Goal: Information Seeking & Learning: Check status

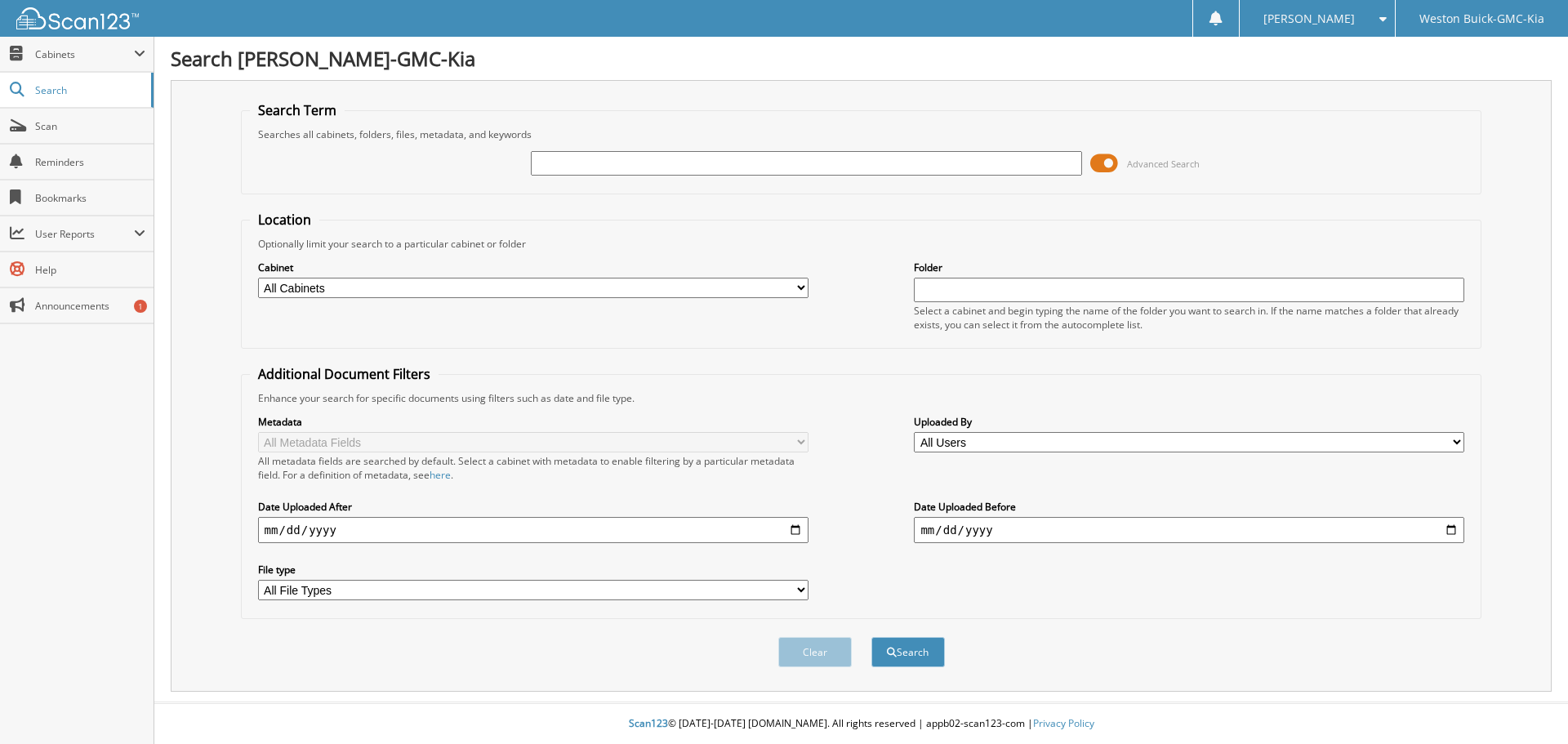
click at [634, 168] on input "text" at bounding box center [806, 163] width 551 height 24
type input "122769"
click at [871, 637] on button "Search" at bounding box center [908, 651] width 73 height 30
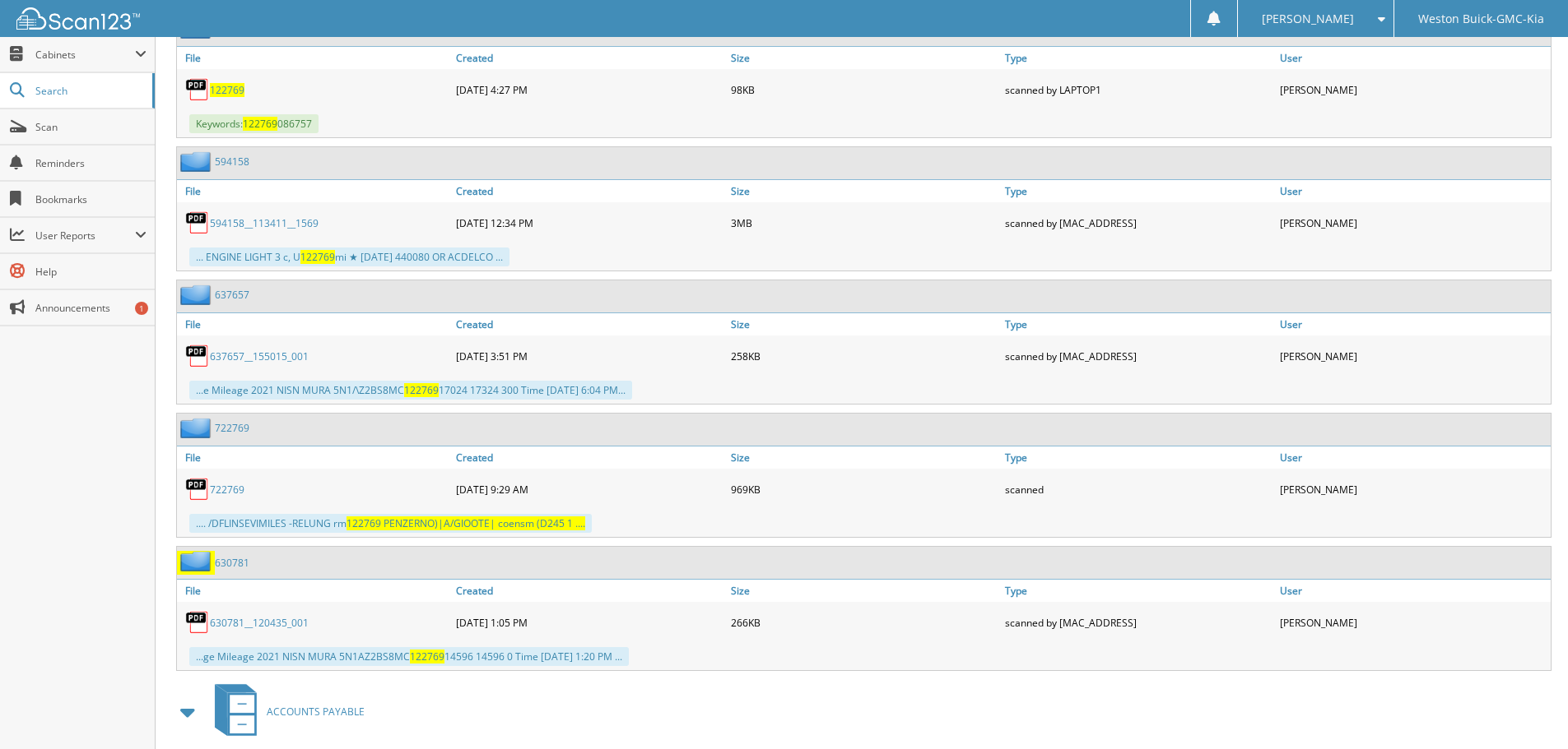
scroll to position [904, 0]
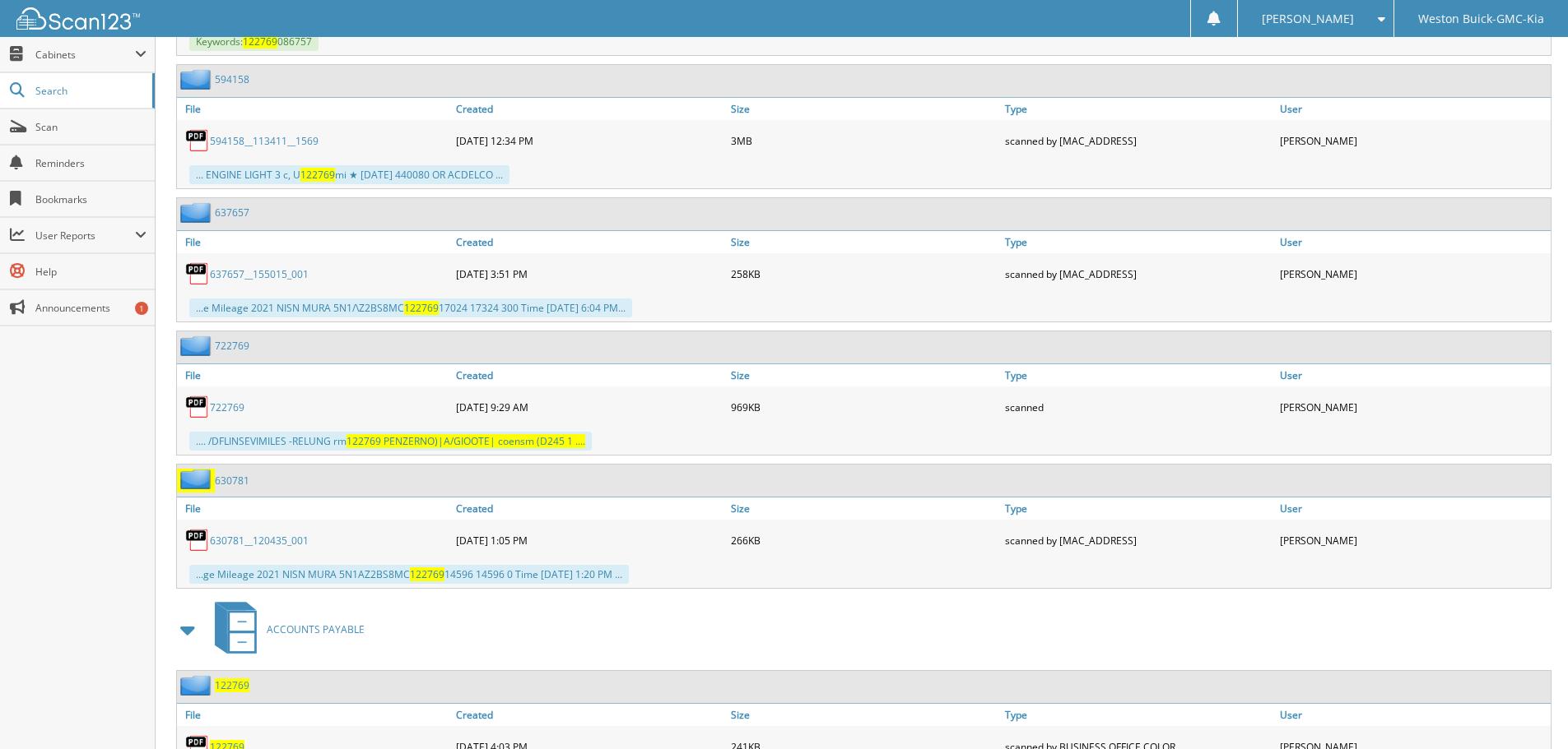
click at [232, 406] on link "722769" at bounding box center [227, 407] width 35 height 14
drag, startPoint x: 491, startPoint y: 411, endPoint x: 505, endPoint y: 410, distance: 14.0
click at [505, 410] on div "05-14-2025 9:29 AM" at bounding box center [589, 407] width 275 height 33
click at [615, 385] on link "Created" at bounding box center [589, 375] width 275 height 22
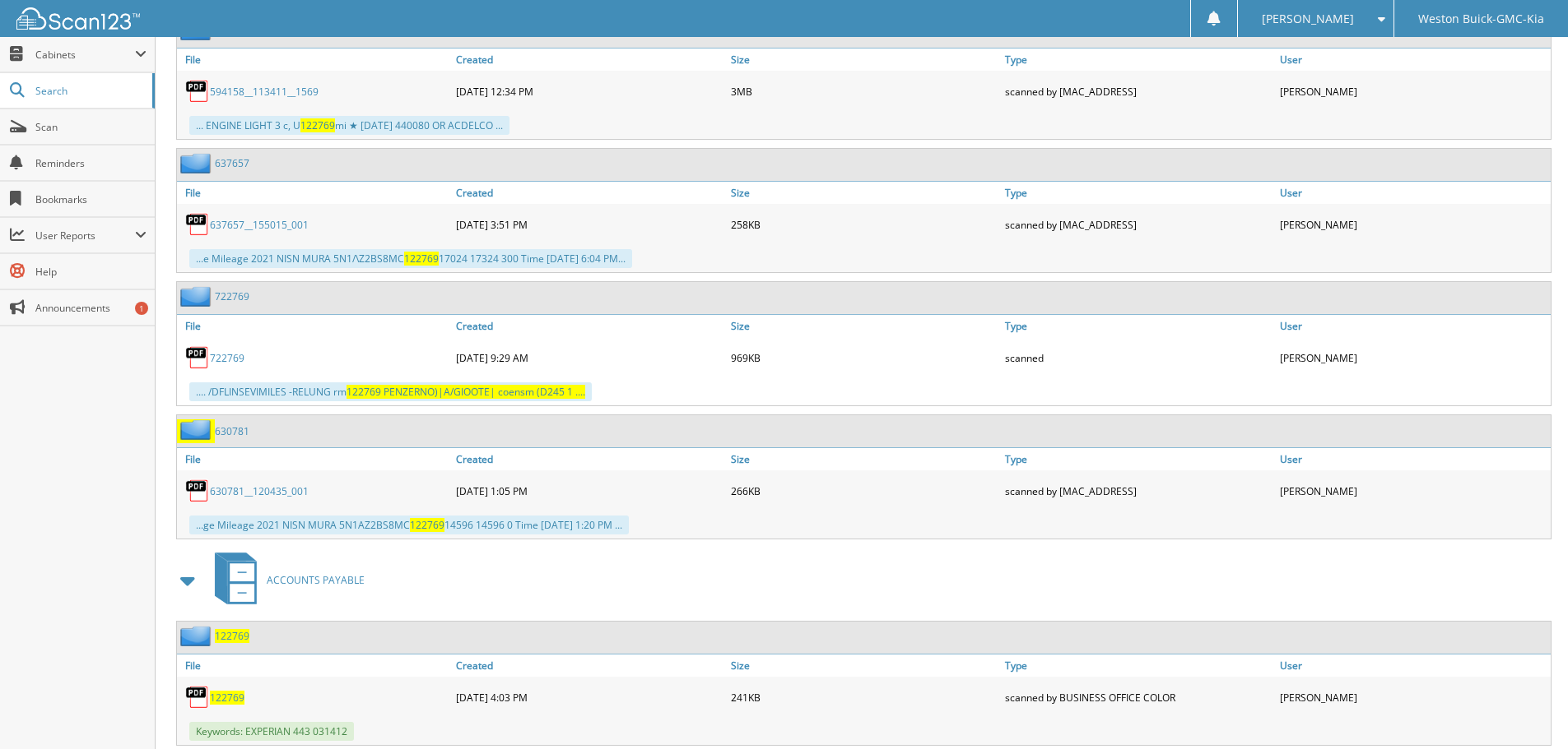
scroll to position [1001, 0]
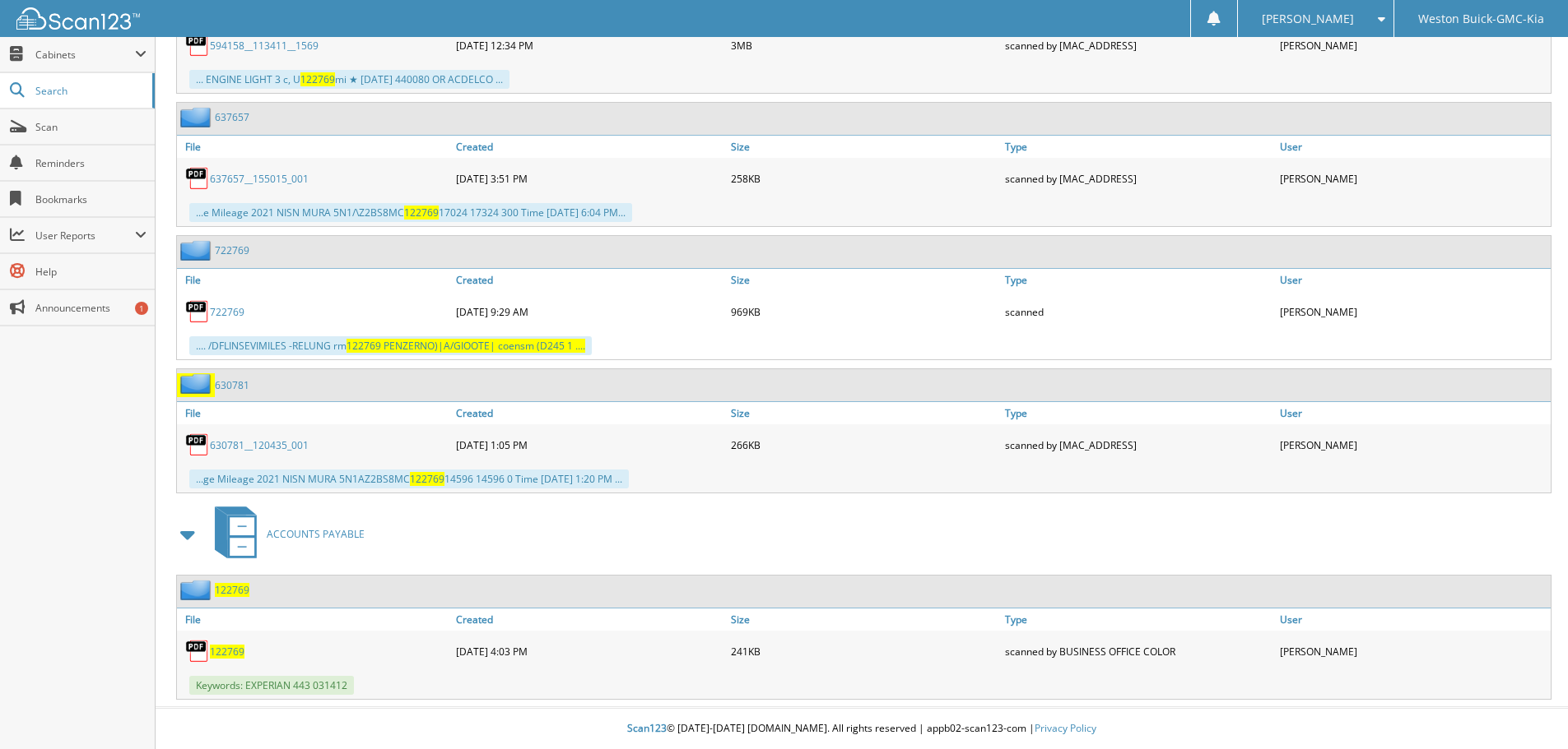
click at [226, 303] on div "722769" at bounding box center [314, 312] width 275 height 33
click at [225, 309] on link "722769" at bounding box center [227, 312] width 35 height 14
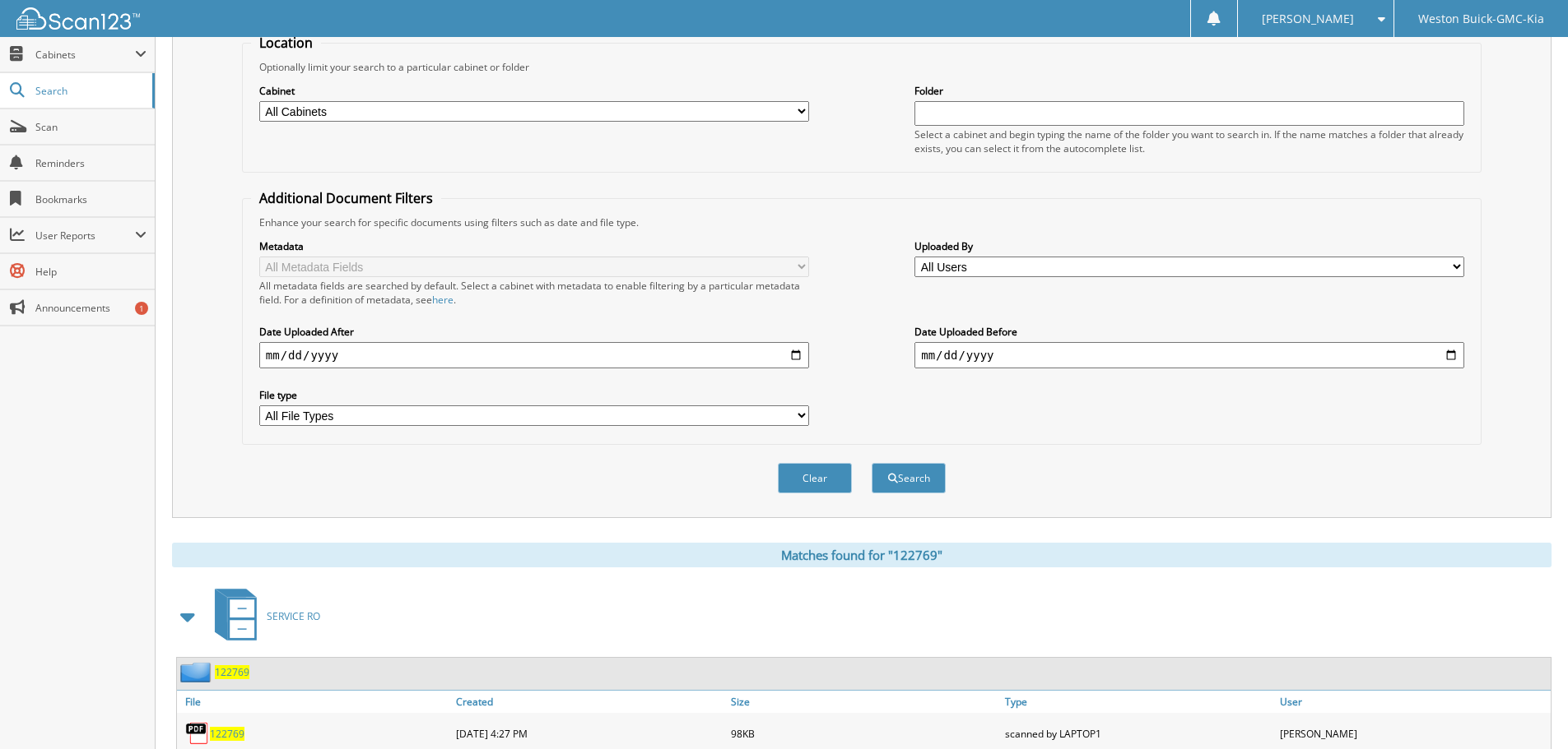
scroll to position [0, 0]
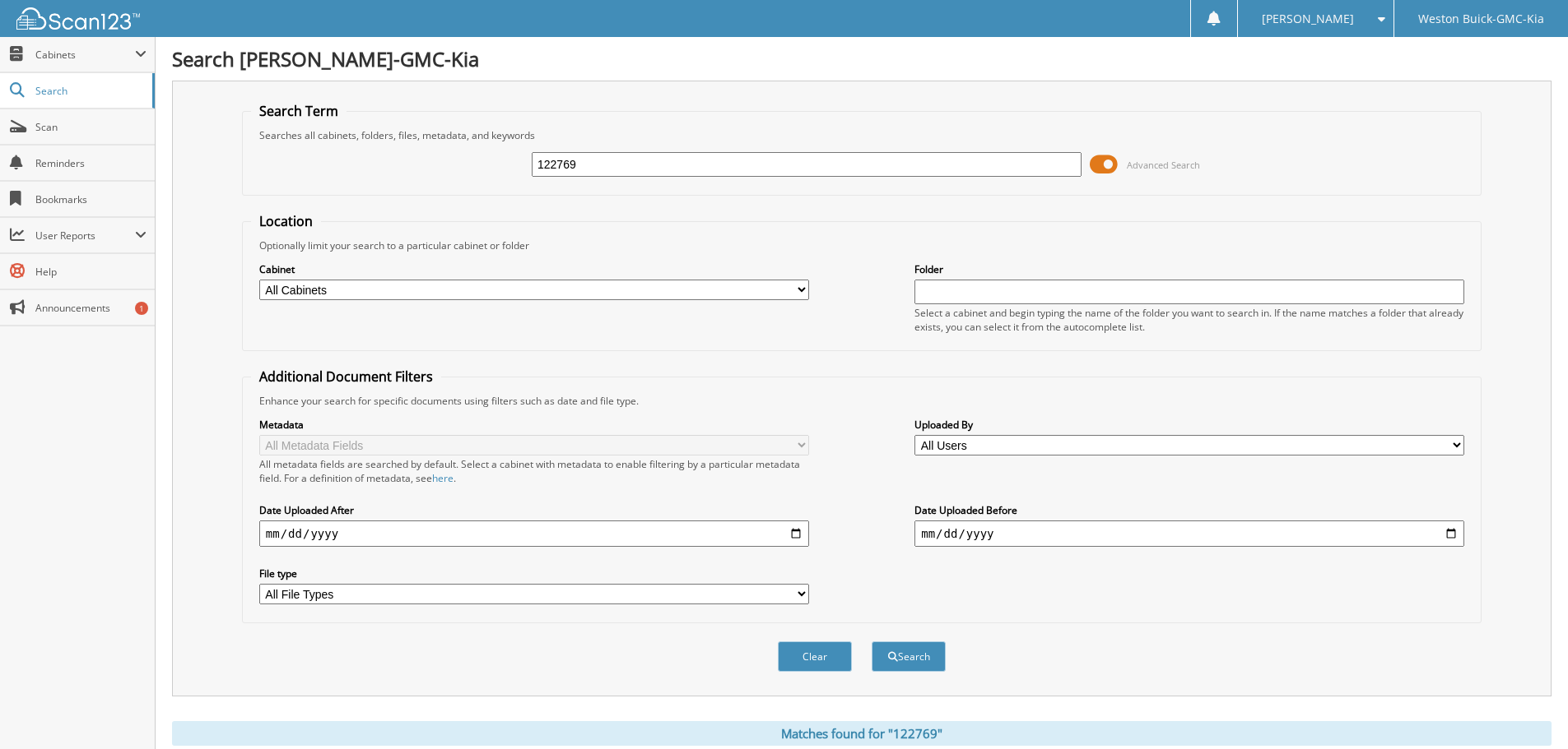
click at [658, 170] on input "122769" at bounding box center [807, 164] width 550 height 24
type input "122820"
click at [872, 641] on button "Search" at bounding box center [909, 656] width 74 height 30
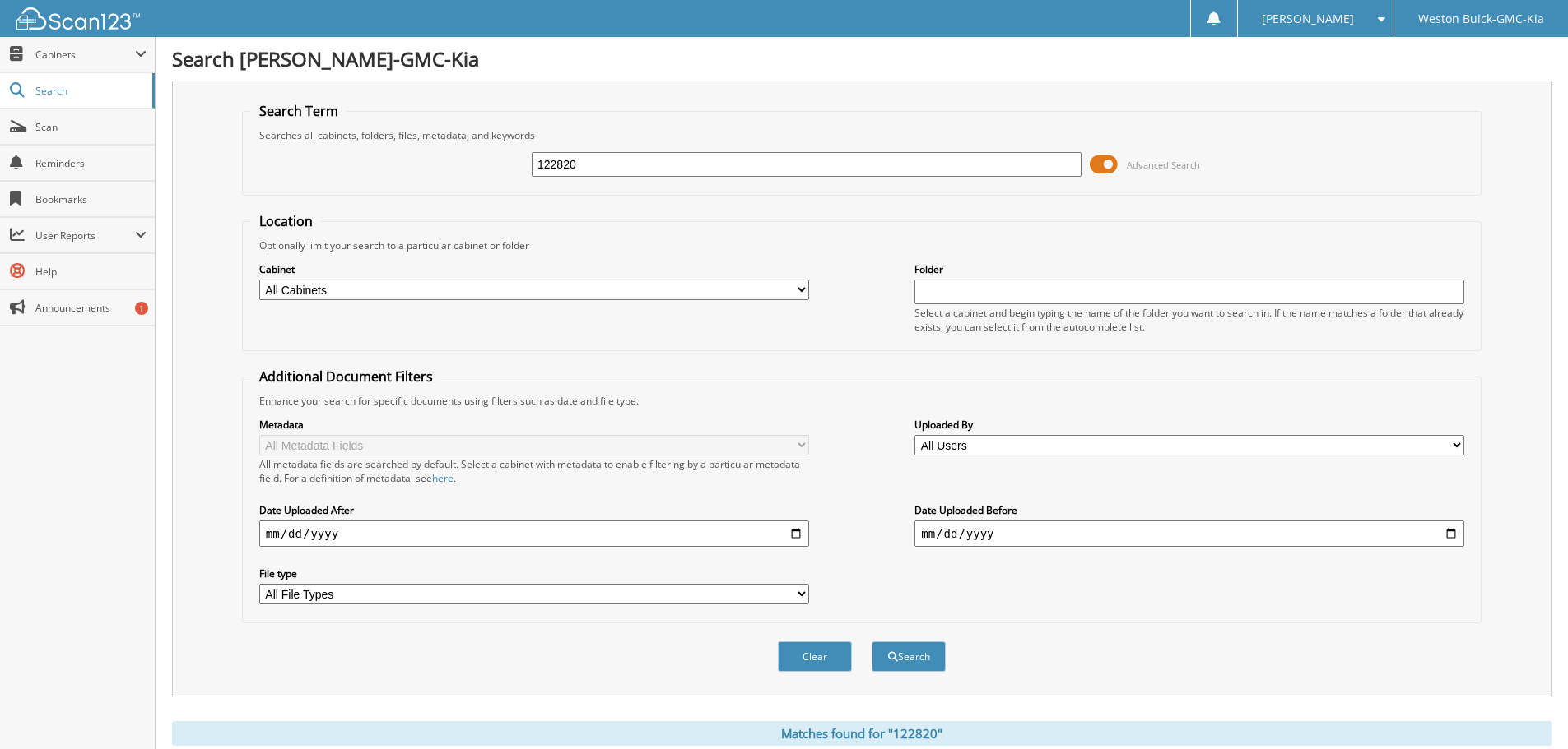
click at [630, 158] on input "122820" at bounding box center [807, 164] width 550 height 24
click at [586, 158] on input "122820" at bounding box center [807, 164] width 550 height 24
drag, startPoint x: 586, startPoint y: 158, endPoint x: 548, endPoint y: 158, distance: 38.0
click at [549, 159] on input "122820" at bounding box center [807, 164] width 550 height 24
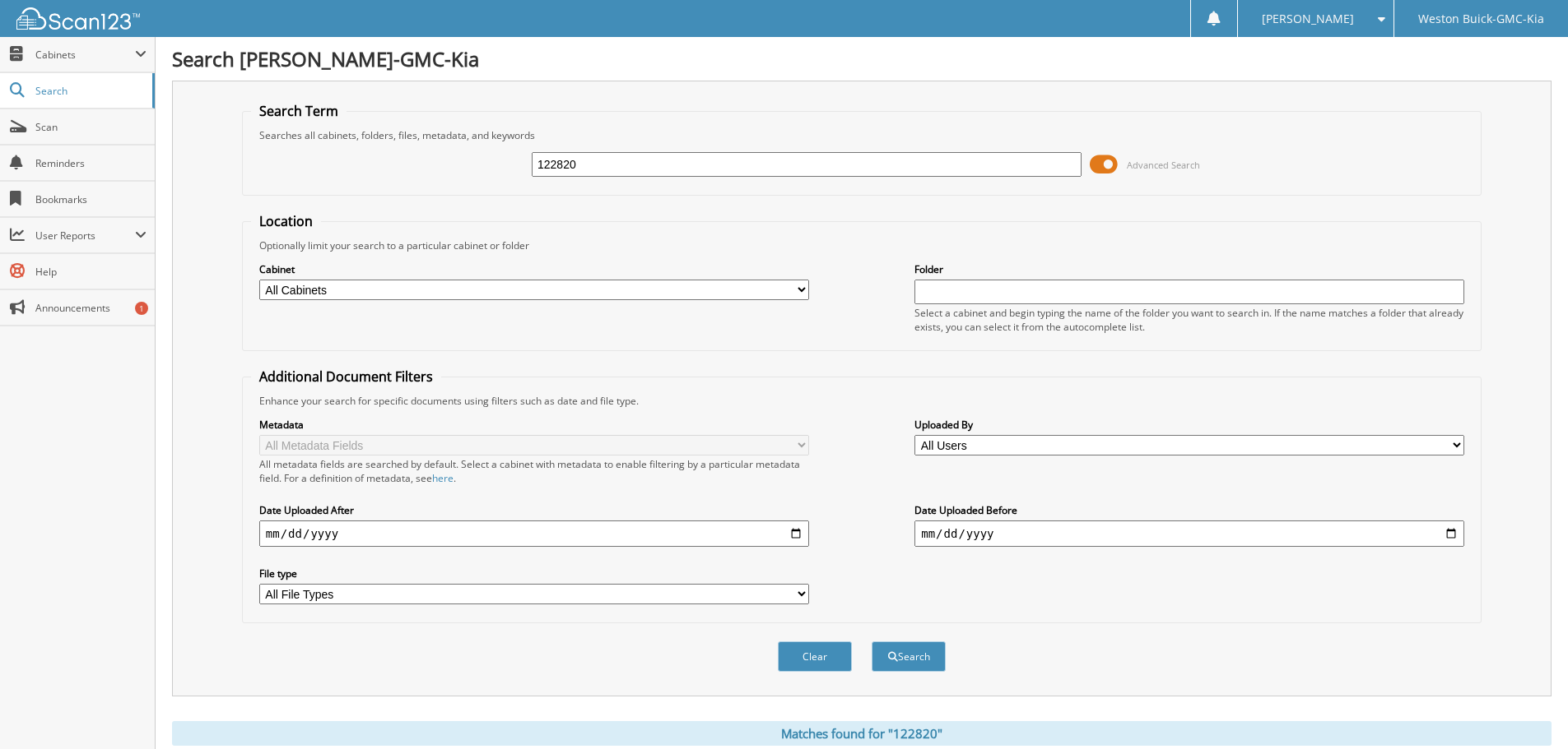
click at [548, 158] on input "122820" at bounding box center [807, 164] width 550 height 24
drag, startPoint x: 552, startPoint y: 162, endPoint x: 616, endPoint y: 166, distance: 64.1
click at [616, 166] on input "122820" at bounding box center [807, 164] width 550 height 24
type input "123391"
click at [872, 641] on button "Search" at bounding box center [909, 656] width 74 height 30
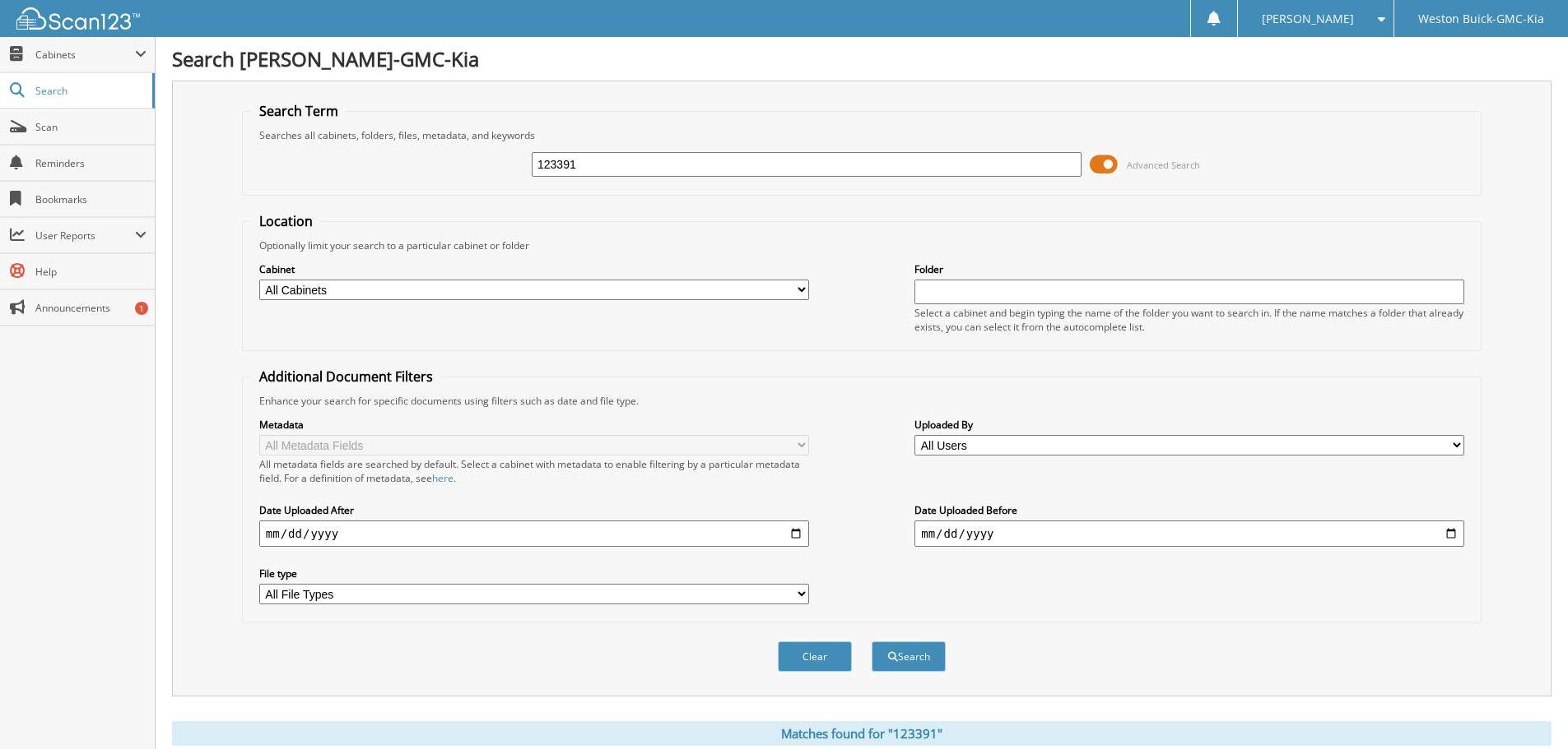
click at [614, 160] on input "123391" at bounding box center [807, 164] width 550 height 24
click at [613, 160] on input "123391" at bounding box center [807, 164] width 550 height 24
type input "122889"
click at [872, 641] on button "Search" at bounding box center [909, 656] width 74 height 30
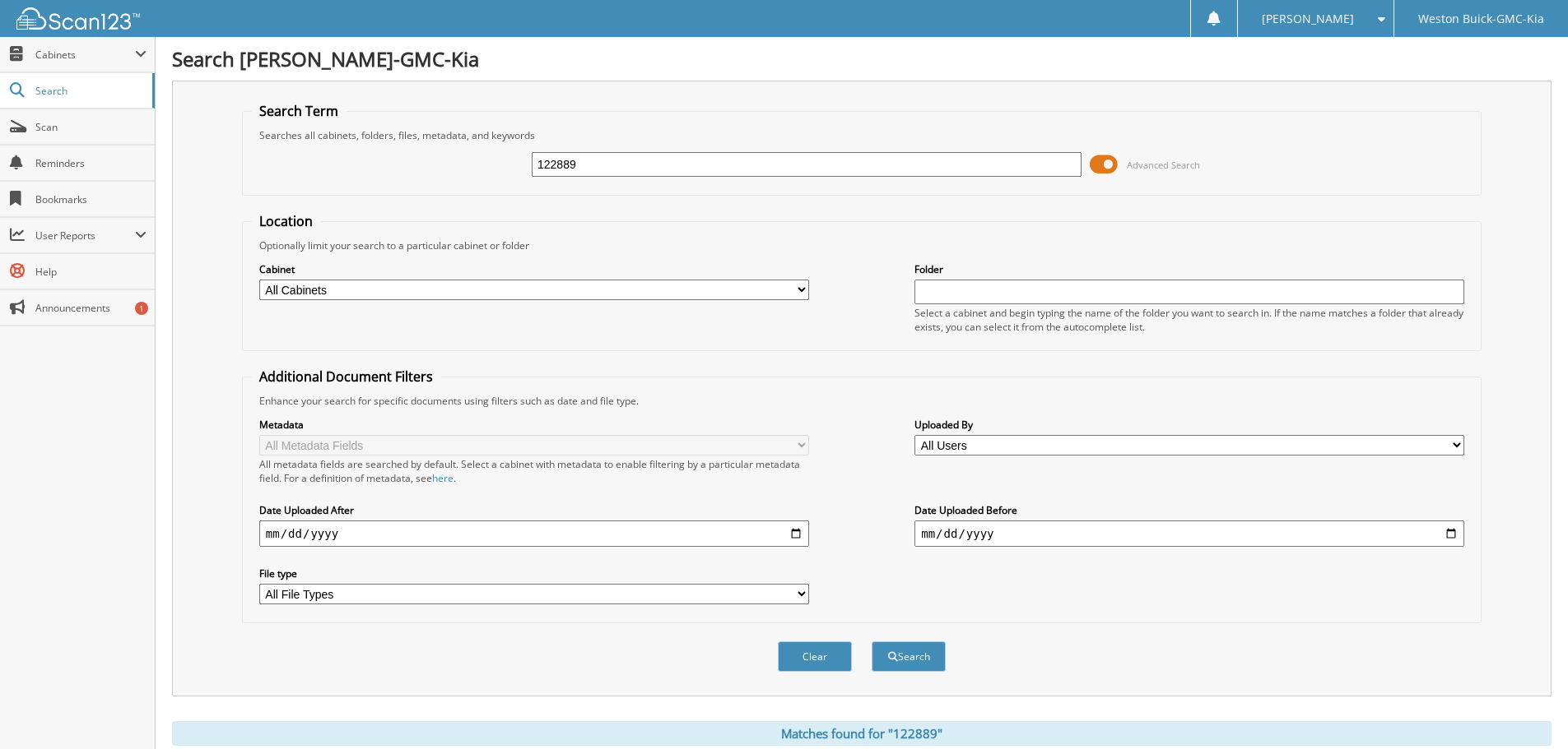
click at [584, 168] on input "122889" at bounding box center [807, 164] width 550 height 24
click at [583, 166] on input "122889" at bounding box center [807, 164] width 550 height 24
click at [579, 163] on input "122889" at bounding box center [807, 164] width 550 height 24
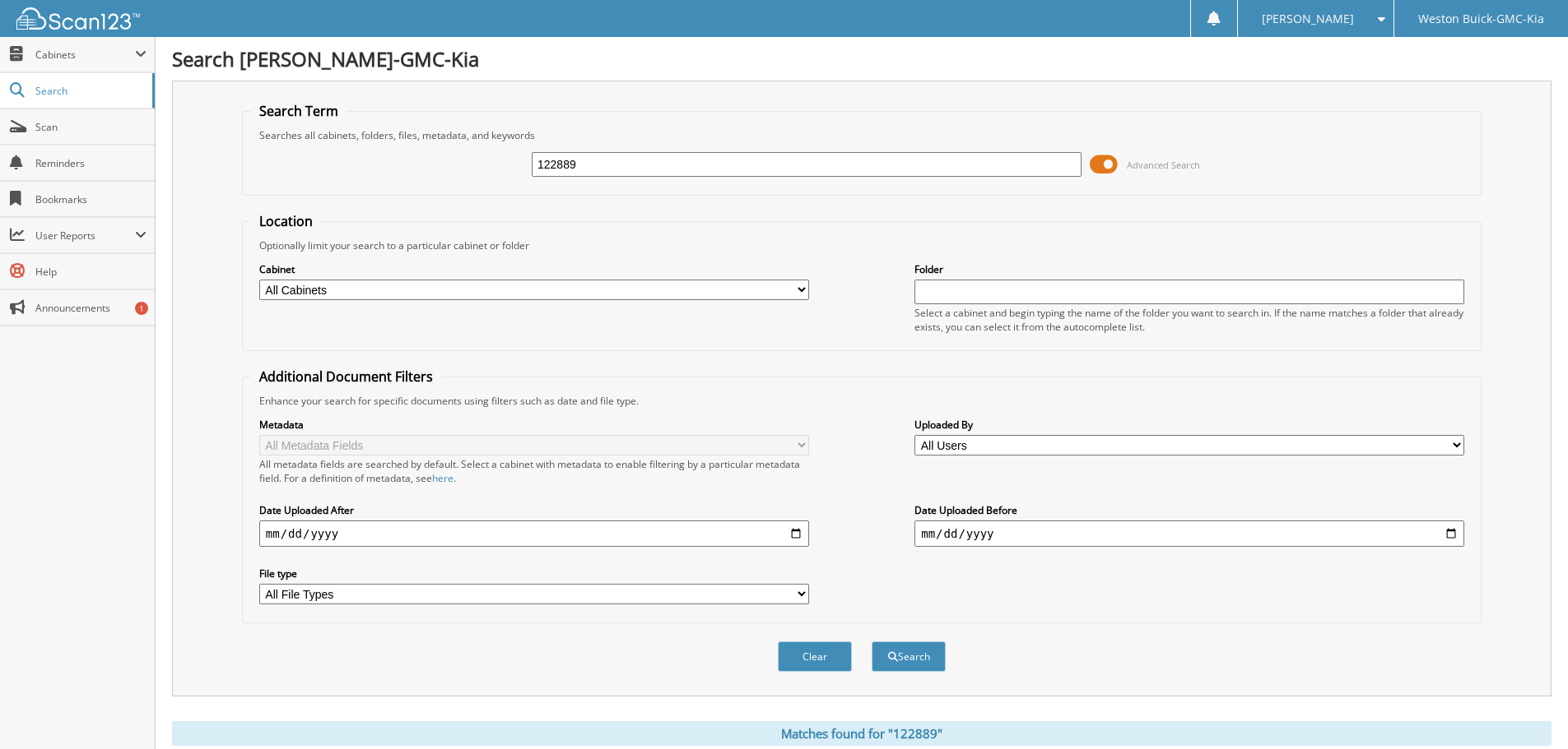
click at [570, 161] on input "122889" at bounding box center [807, 164] width 550 height 24
type input "122935"
click at [872, 641] on button "Search" at bounding box center [909, 656] width 74 height 30
click at [598, 174] on input "122935" at bounding box center [807, 164] width 550 height 24
click at [593, 164] on input "122935" at bounding box center [807, 164] width 550 height 24
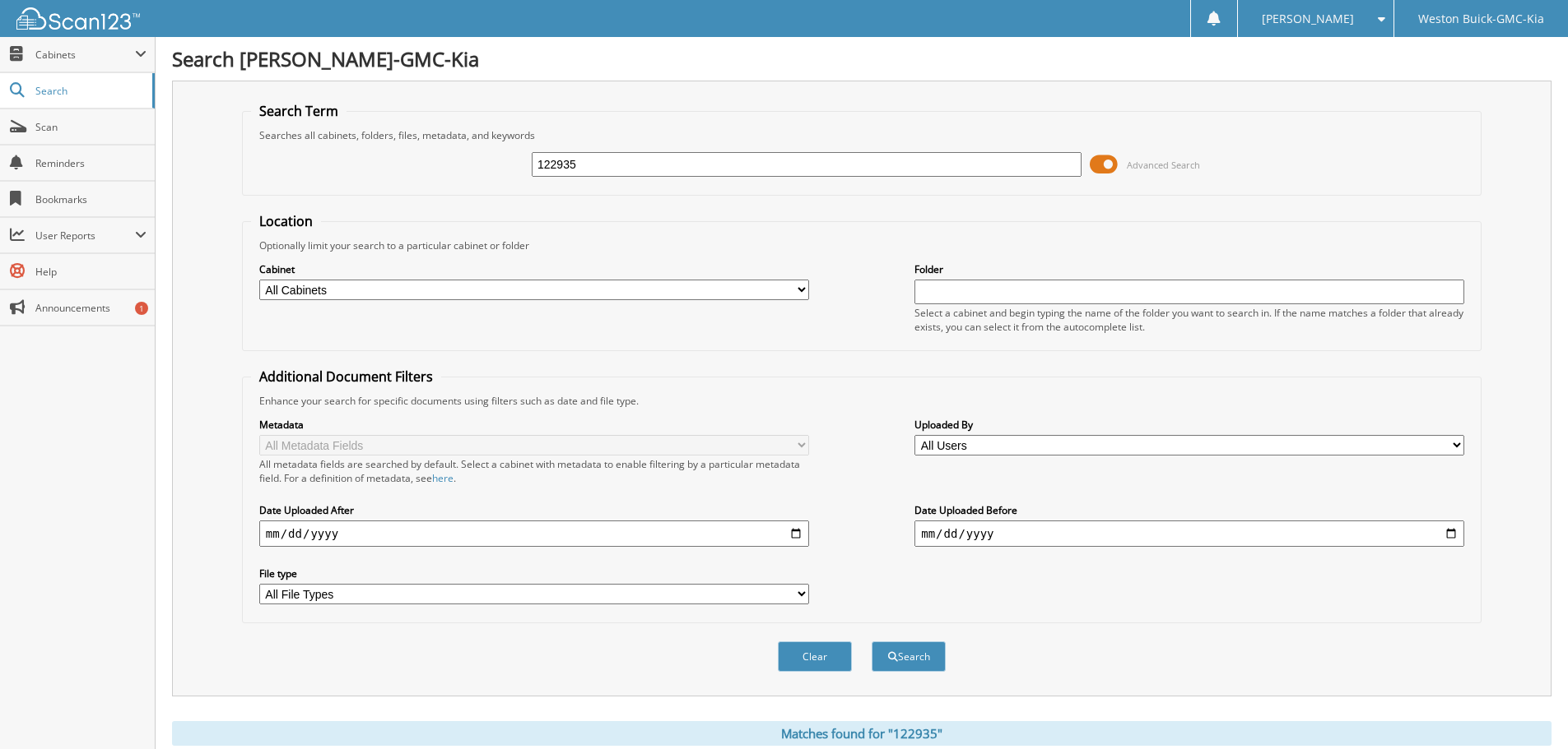
click at [593, 164] on input "122935" at bounding box center [807, 164] width 550 height 24
click at [591, 164] on input "122935" at bounding box center [807, 164] width 550 height 24
click at [588, 163] on input "122935" at bounding box center [807, 164] width 550 height 24
drag, startPoint x: 576, startPoint y: 158, endPoint x: 547, endPoint y: 172, distance: 32.2
click at [547, 172] on input "122935" at bounding box center [807, 164] width 550 height 24
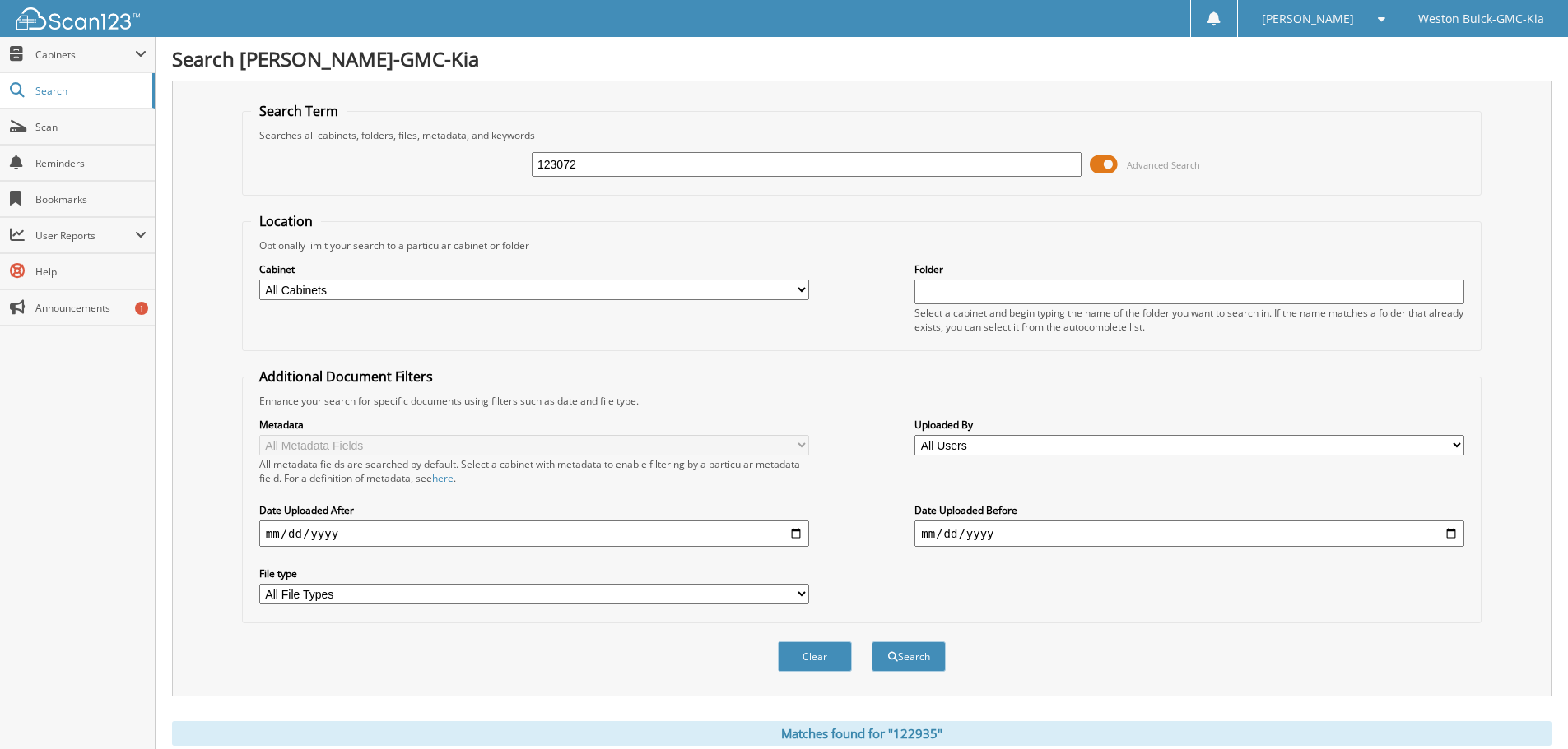
type input "123072"
click at [872, 641] on button "Search" at bounding box center [909, 656] width 74 height 30
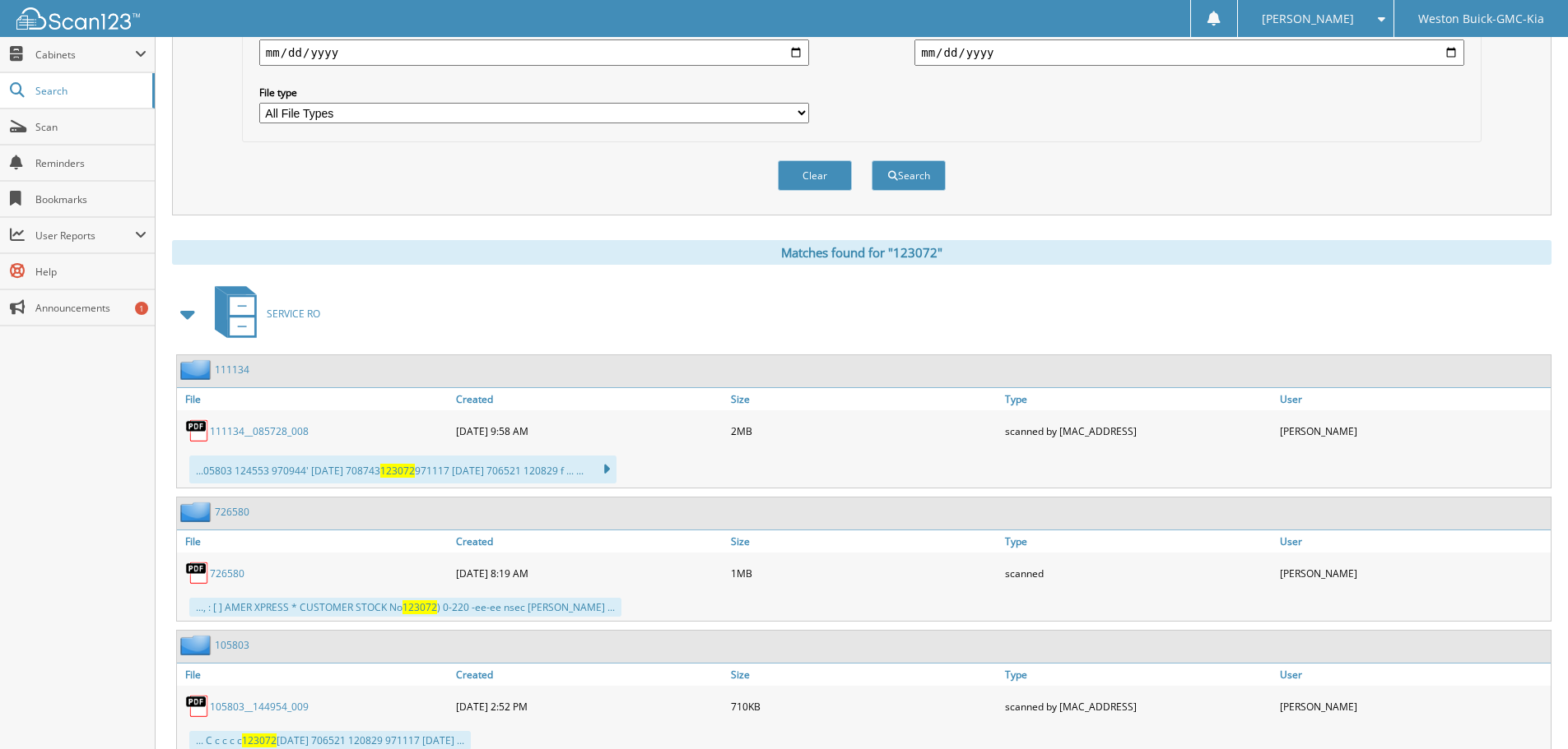
scroll to position [537, 0]
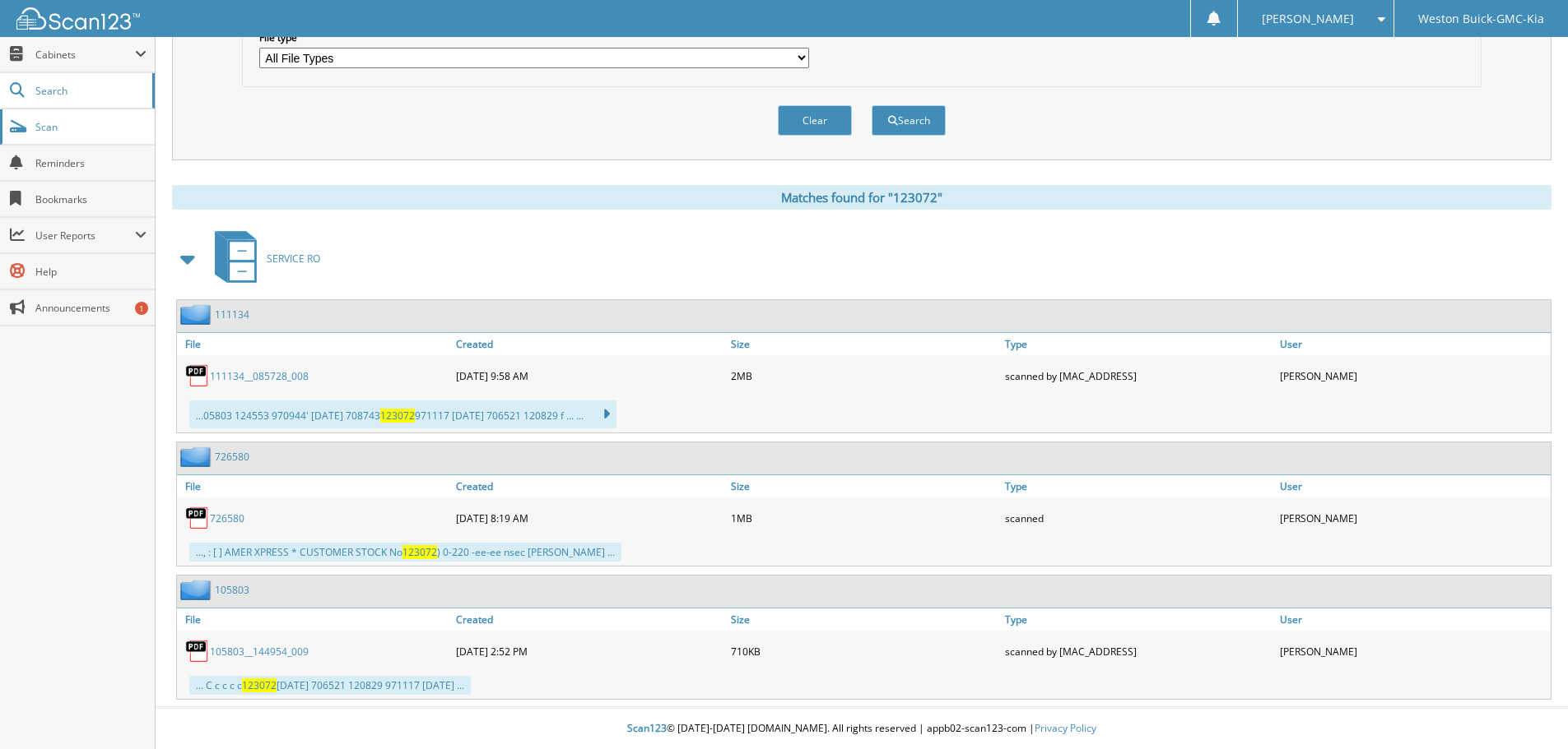
click at [29, 123] on link "Scan" at bounding box center [77, 127] width 155 height 35
